Goal: Task Accomplishment & Management: Manage account settings

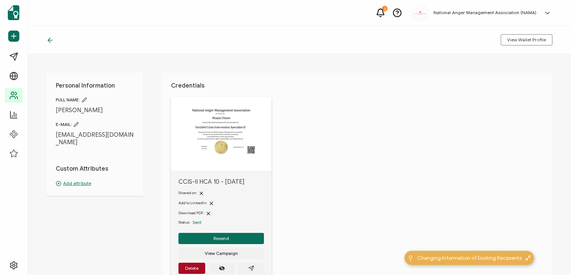
click at [50, 40] on icon at bounding box center [50, 40] width 4 height 0
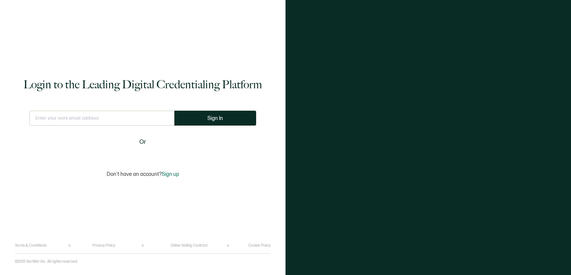
type input "[EMAIL_ADDRESS][DOMAIN_NAME]"
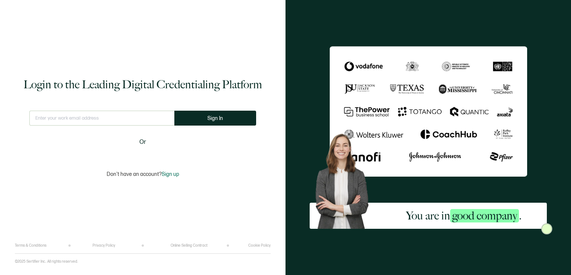
type input "[EMAIL_ADDRESS][DOMAIN_NAME]"
click at [167, 174] on span "Sign up" at bounding box center [170, 174] width 17 height 6
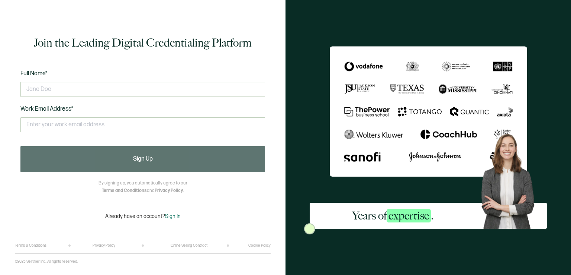
click at [171, 218] on span "Sign In" at bounding box center [173, 216] width 16 height 6
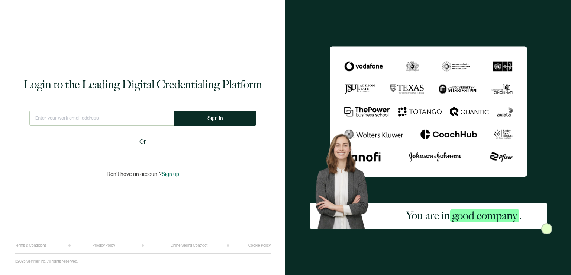
type input "[EMAIL_ADDRESS][DOMAIN_NAME]"
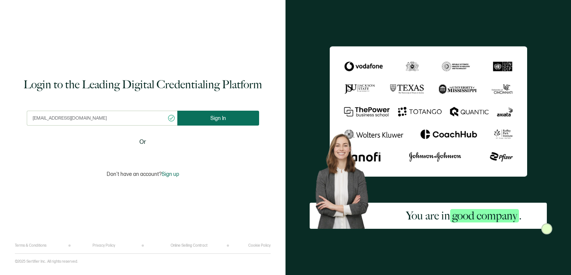
click at [205, 116] on button "Sign In" at bounding box center [218, 117] width 82 height 15
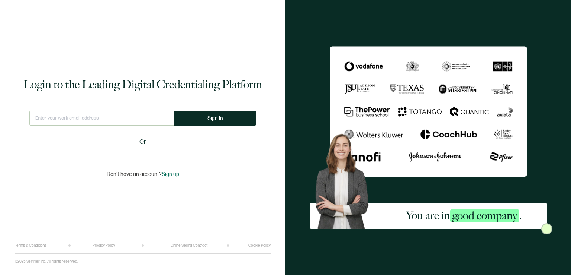
type input "[EMAIL_ADDRESS][DOMAIN_NAME]"
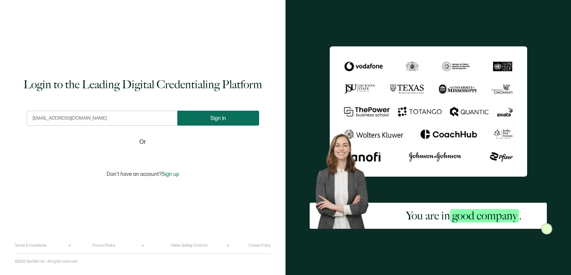
click at [211, 119] on span "Sign In" at bounding box center [219, 118] width 16 height 6
click at [548, 230] on img at bounding box center [547, 228] width 11 height 11
drag, startPoint x: 541, startPoint y: 228, endPoint x: 547, endPoint y: 183, distance: 45.3
click at [547, 183] on div "You are in good company ." at bounding box center [429, 137] width 286 height 275
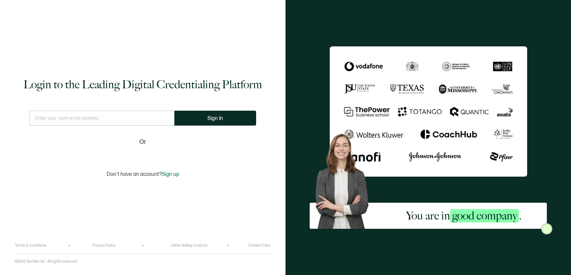
type input "[EMAIL_ADDRESS][DOMAIN_NAME]"
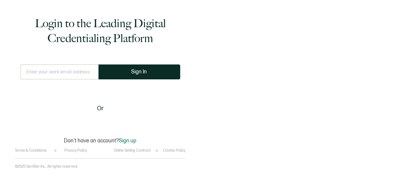
type input "[EMAIL_ADDRESS][DOMAIN_NAME]"
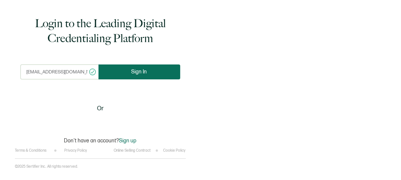
click at [142, 73] on span "Sign In" at bounding box center [140, 72] width 16 height 6
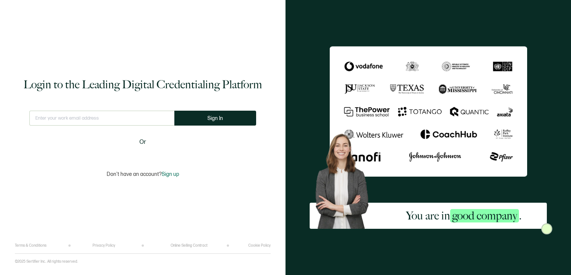
type input "[EMAIL_ADDRESS][DOMAIN_NAME]"
